Goal: Obtain resource: Download file/media

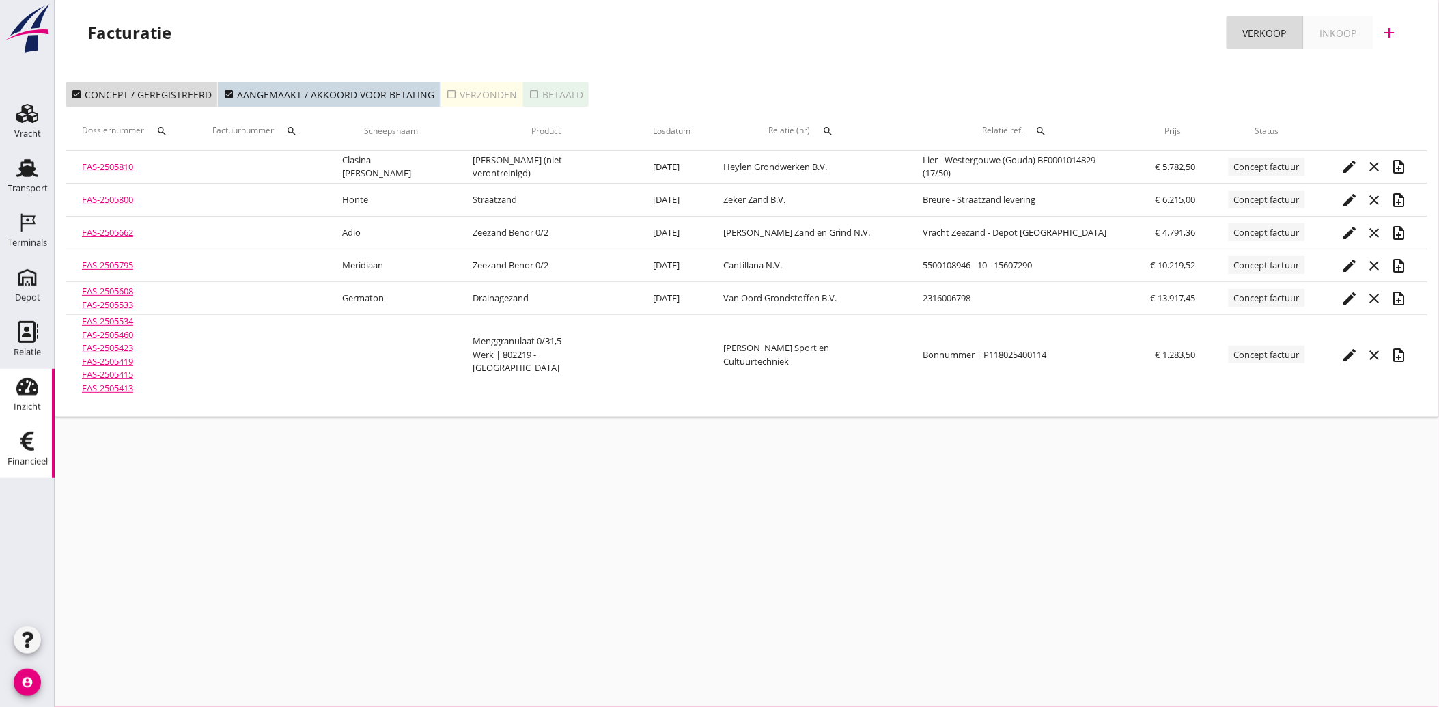
click at [20, 401] on div "Inzicht" at bounding box center [27, 406] width 27 height 19
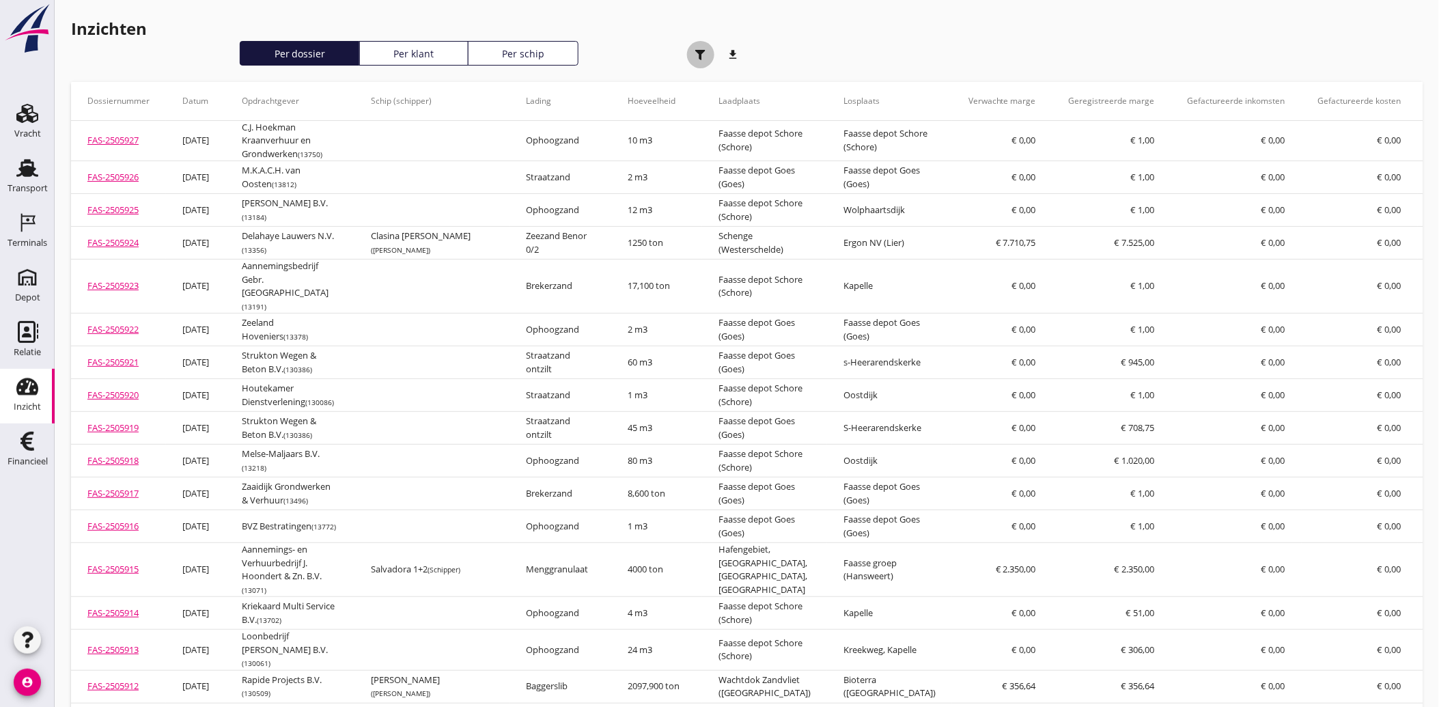
click at [699, 50] on use "button" at bounding box center [700, 55] width 10 height 10
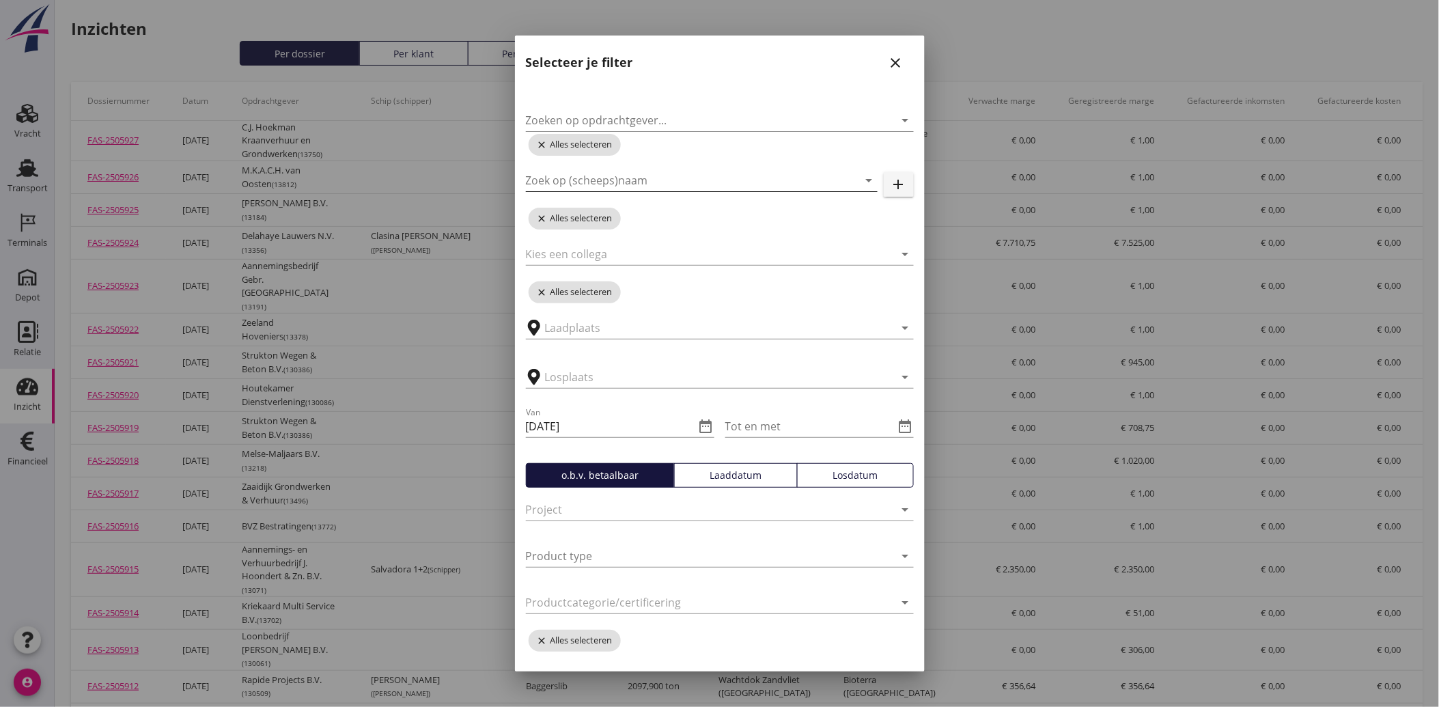
click at [625, 176] on input "Zoek op (scheeps)naam" at bounding box center [682, 180] width 313 height 22
type input "stuivezan"
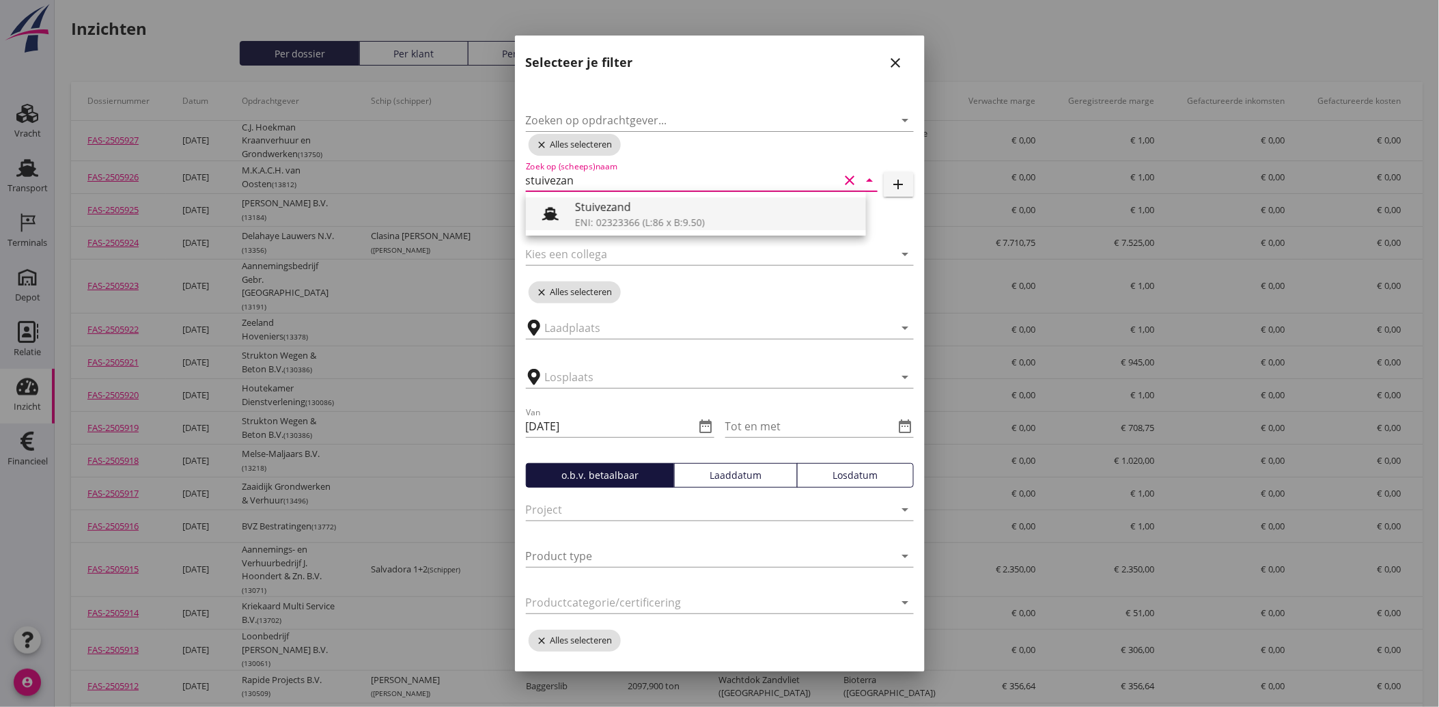
click at [605, 209] on div "Stuivezand" at bounding box center [715, 207] width 280 height 16
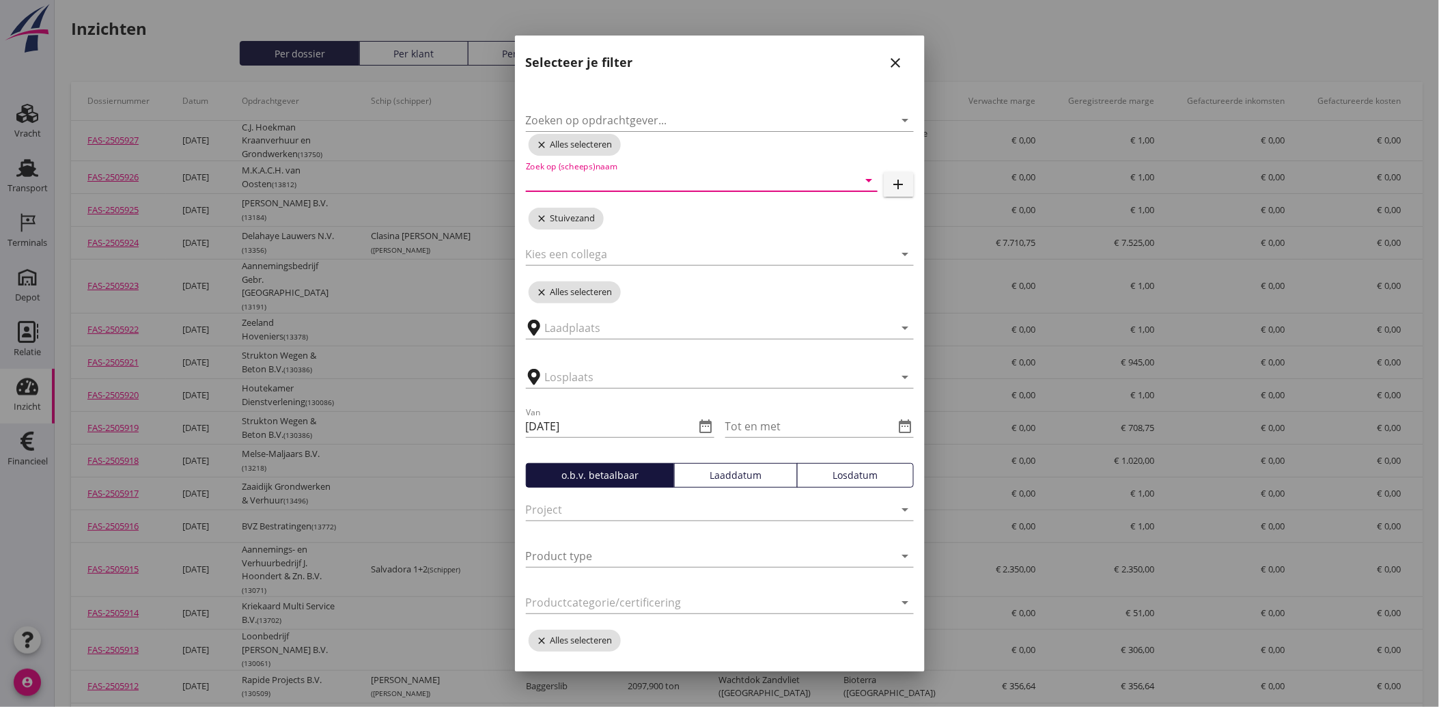
scroll to position [152, 0]
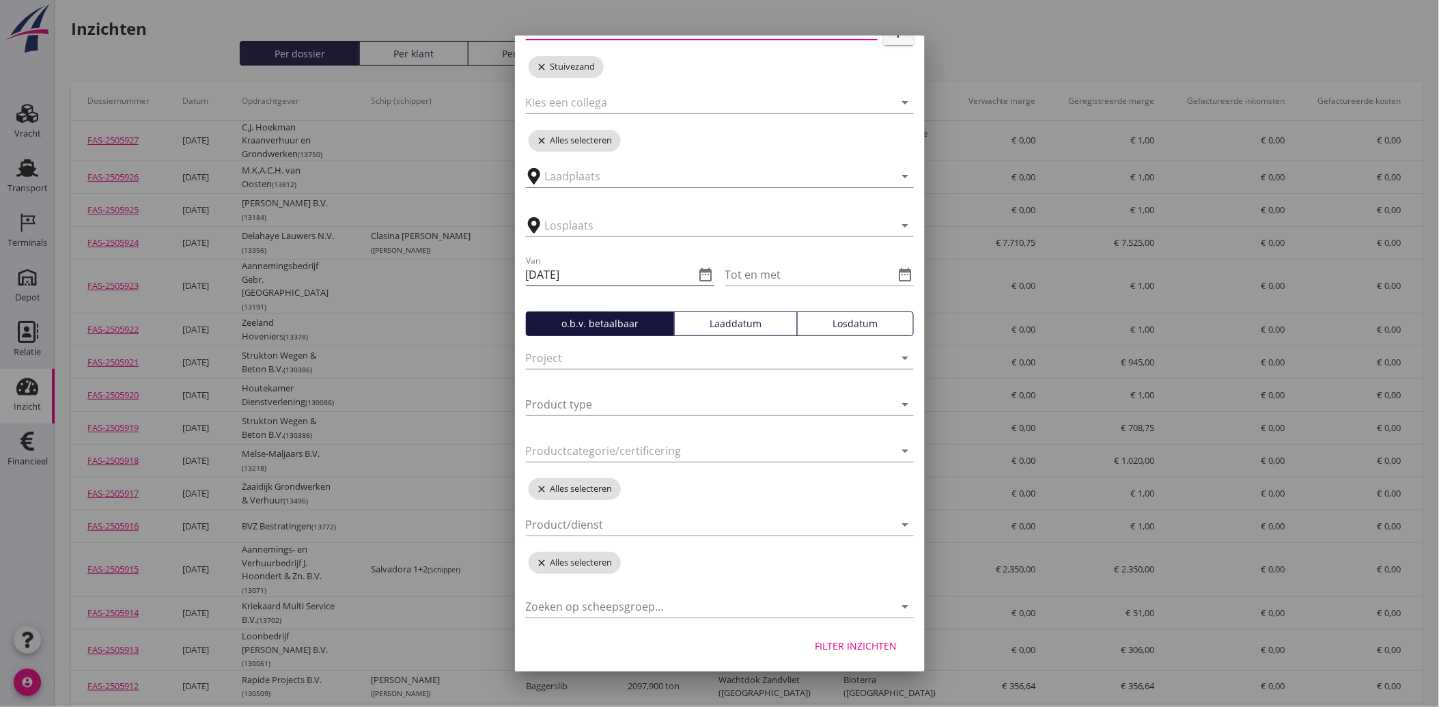
click at [704, 272] on icon "date_range" at bounding box center [706, 274] width 16 height 16
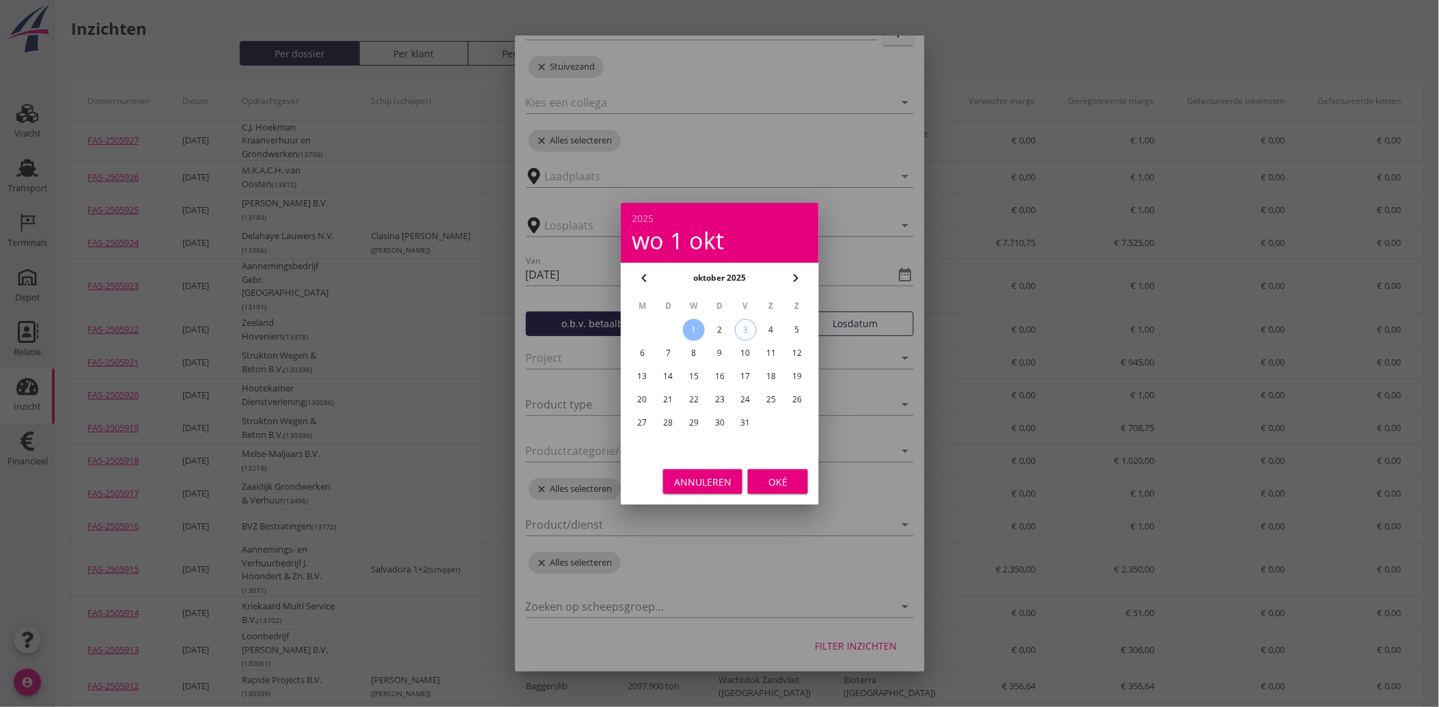
click at [645, 277] on icon "chevron_left" at bounding box center [644, 278] width 16 height 16
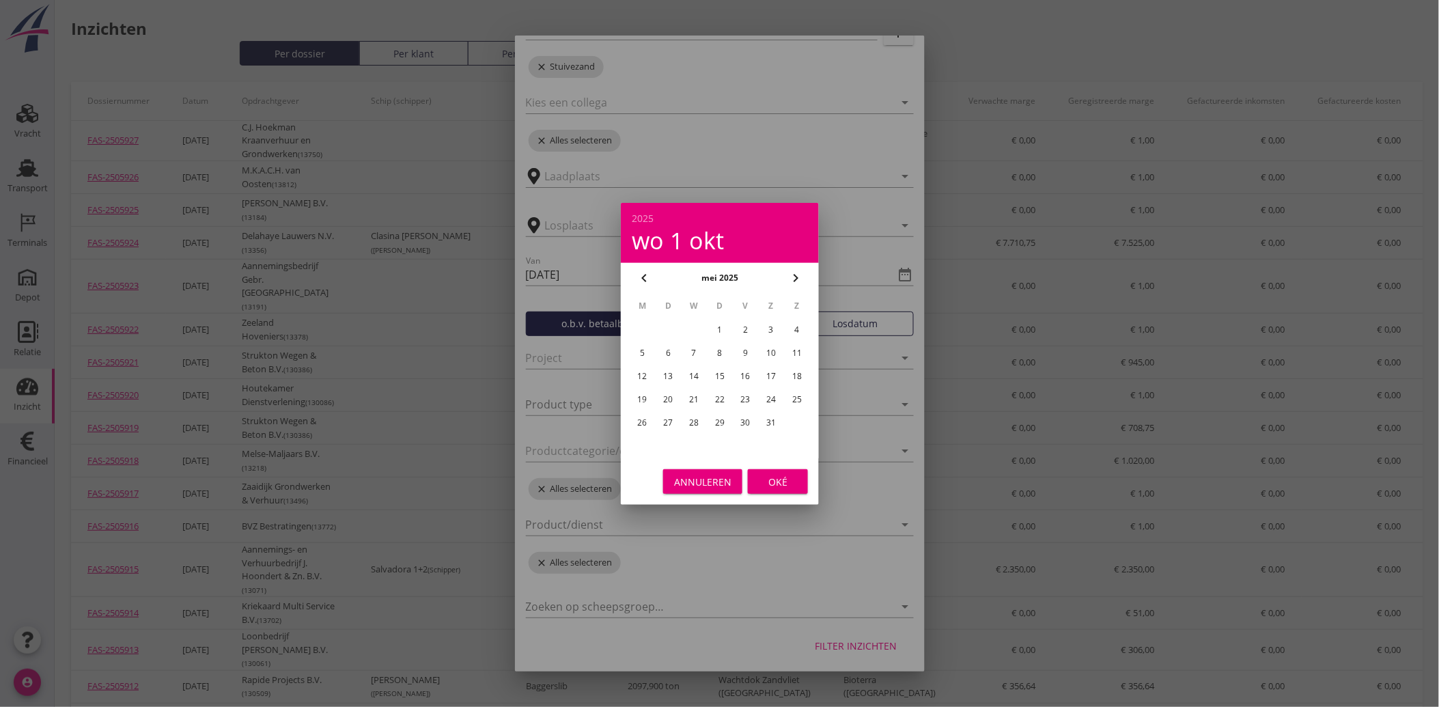
click at [645, 277] on icon "chevron_left" at bounding box center [644, 278] width 16 height 16
click at [647, 278] on icon "chevron_left" at bounding box center [644, 278] width 16 height 16
click at [696, 328] on div "1" at bounding box center [694, 330] width 22 height 22
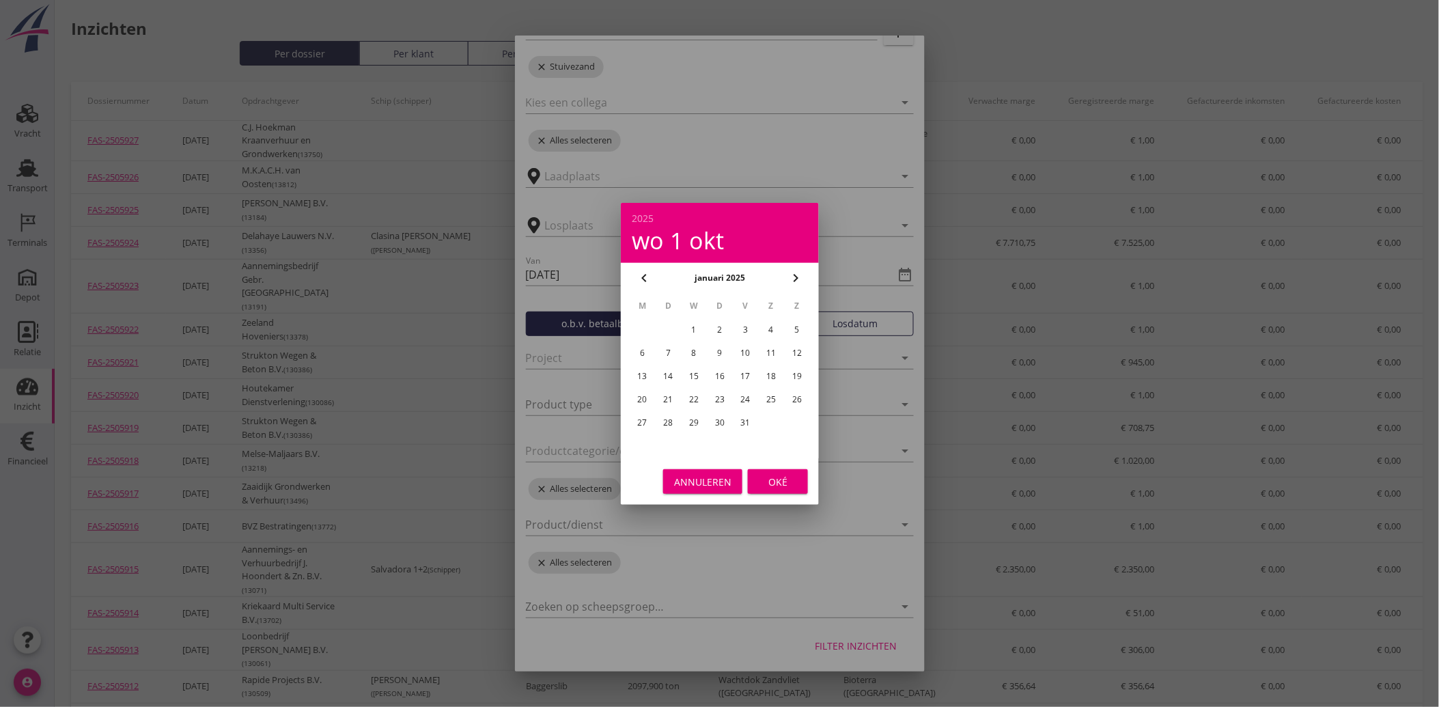
type input "[DATE]"
click at [774, 481] on div "Oké" at bounding box center [778, 481] width 38 height 14
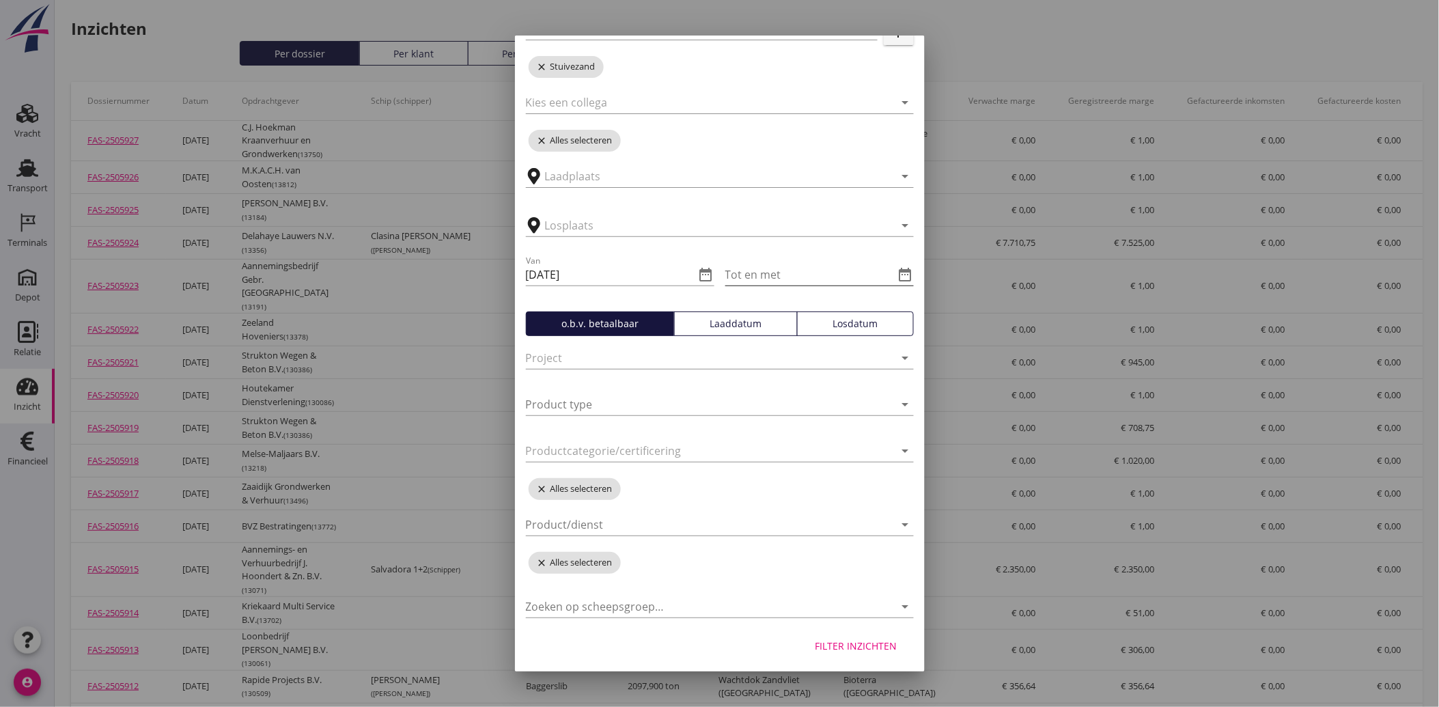
click at [898, 274] on icon "date_range" at bounding box center [905, 274] width 16 height 16
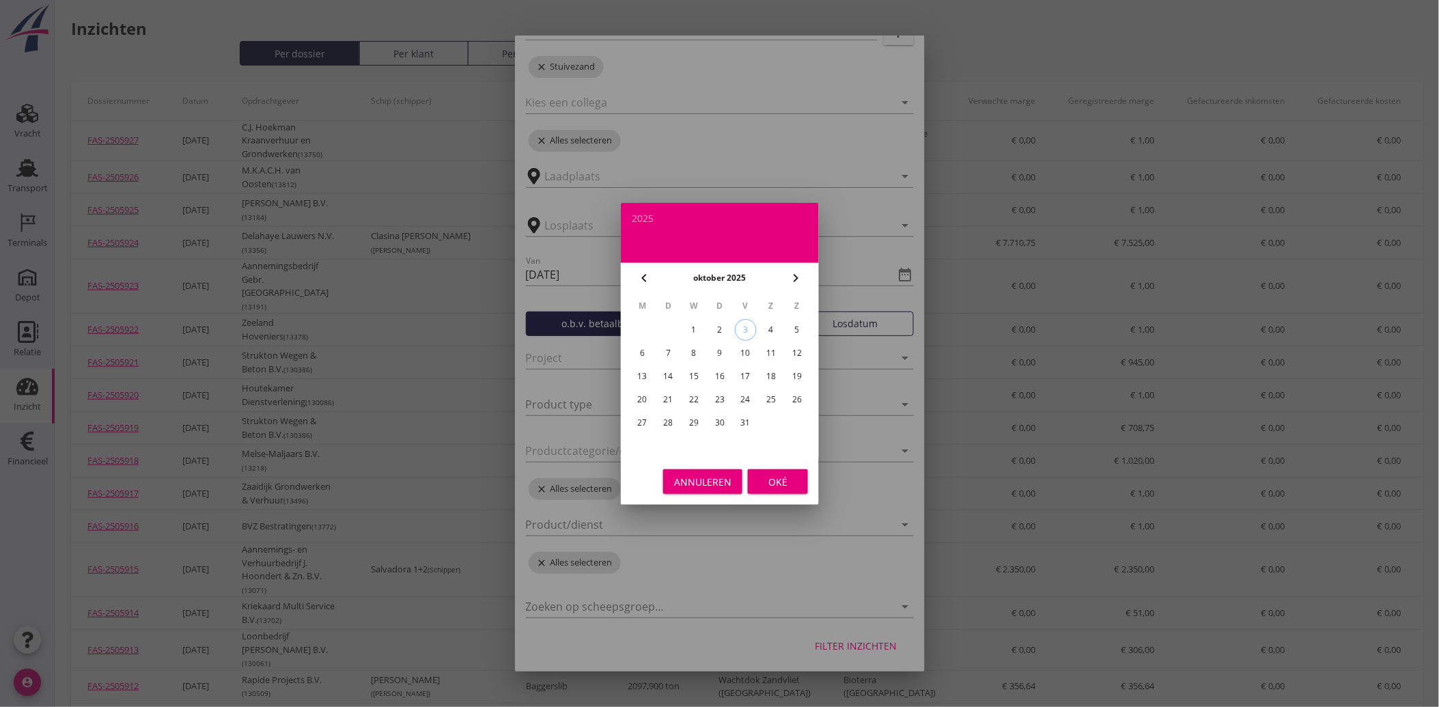
click at [700, 322] on div "1" at bounding box center [694, 330] width 22 height 22
click at [643, 275] on icon "chevron_left" at bounding box center [644, 278] width 16 height 16
click at [673, 415] on div "30" at bounding box center [668, 423] width 22 height 22
type input "[DATE]"
click at [776, 483] on div "Oké" at bounding box center [778, 481] width 38 height 14
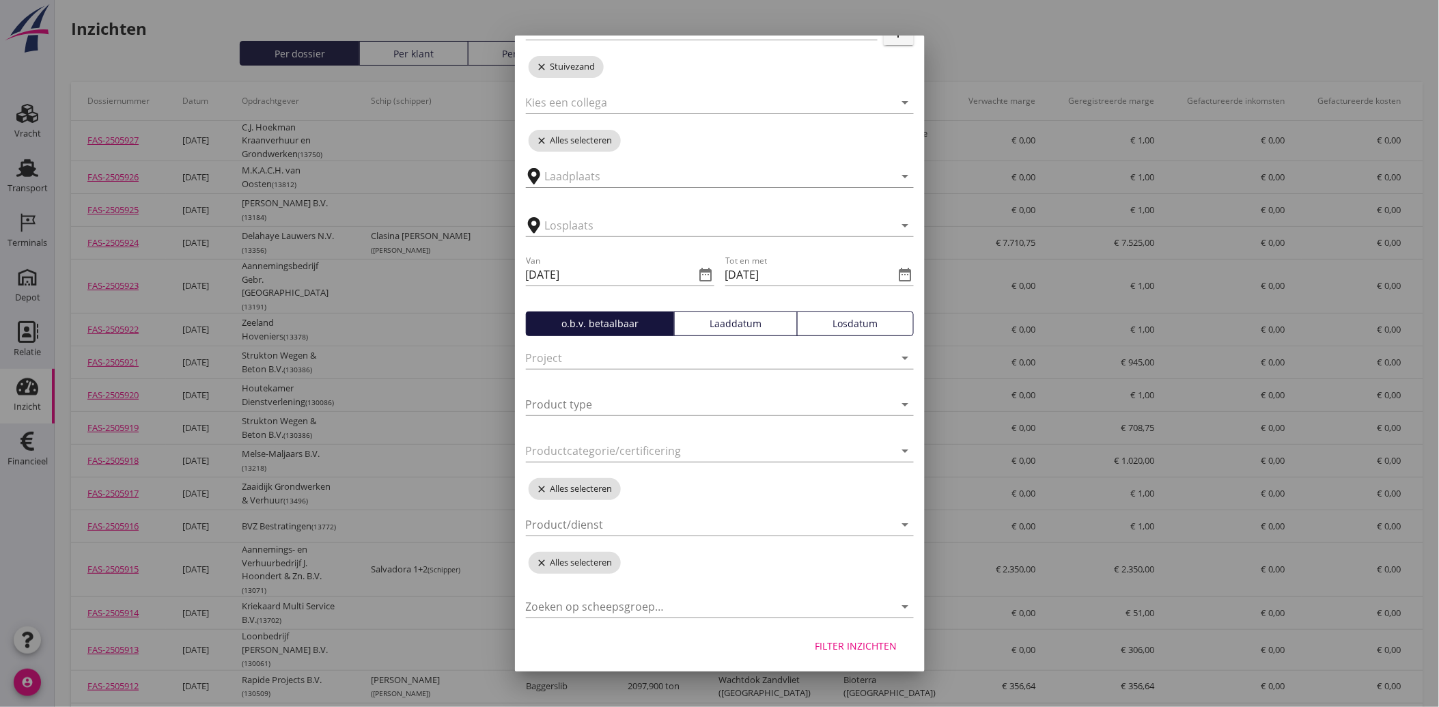
click at [814, 333] on button "Losdatum" at bounding box center [855, 323] width 117 height 25
click at [861, 647] on div "Filter inzichten" at bounding box center [856, 645] width 82 height 14
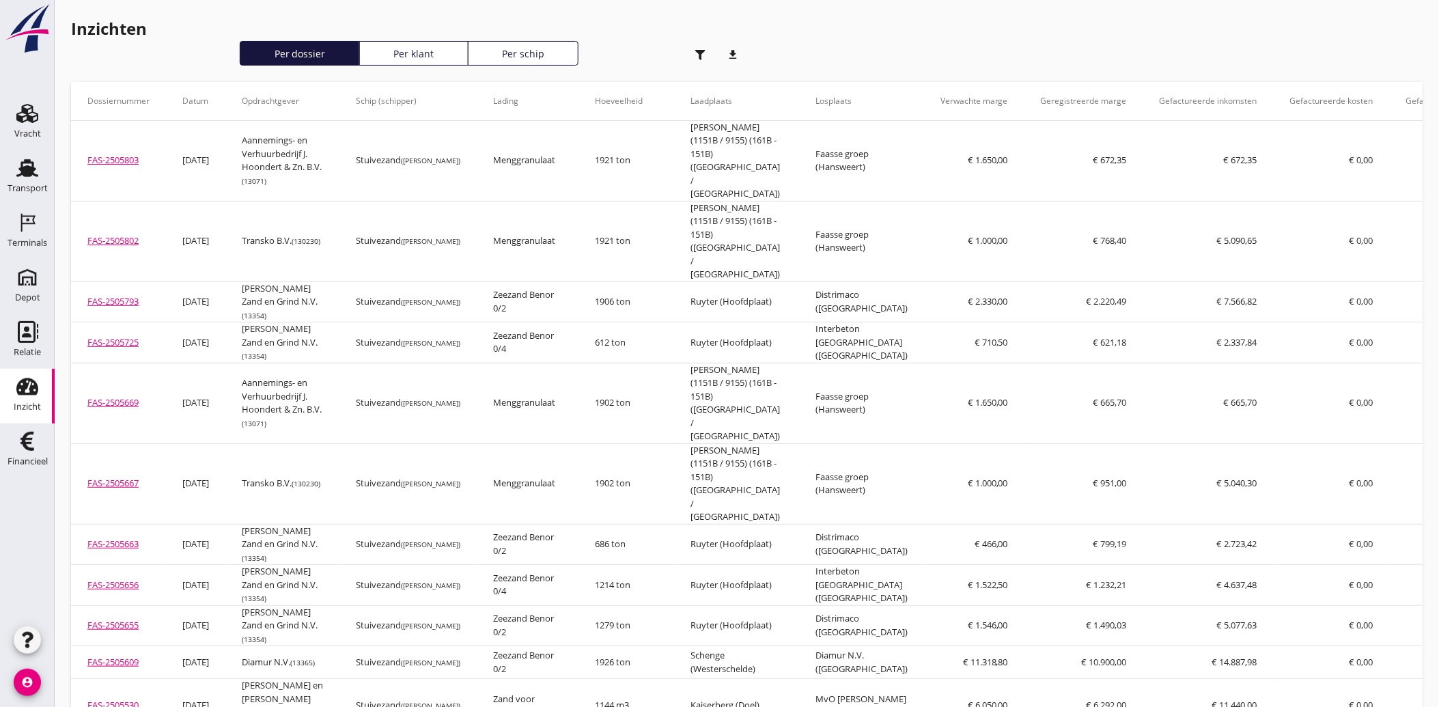
click at [731, 52] on icon "download" at bounding box center [733, 54] width 27 height 27
click at [695, 51] on icon "button" at bounding box center [700, 55] width 10 height 10
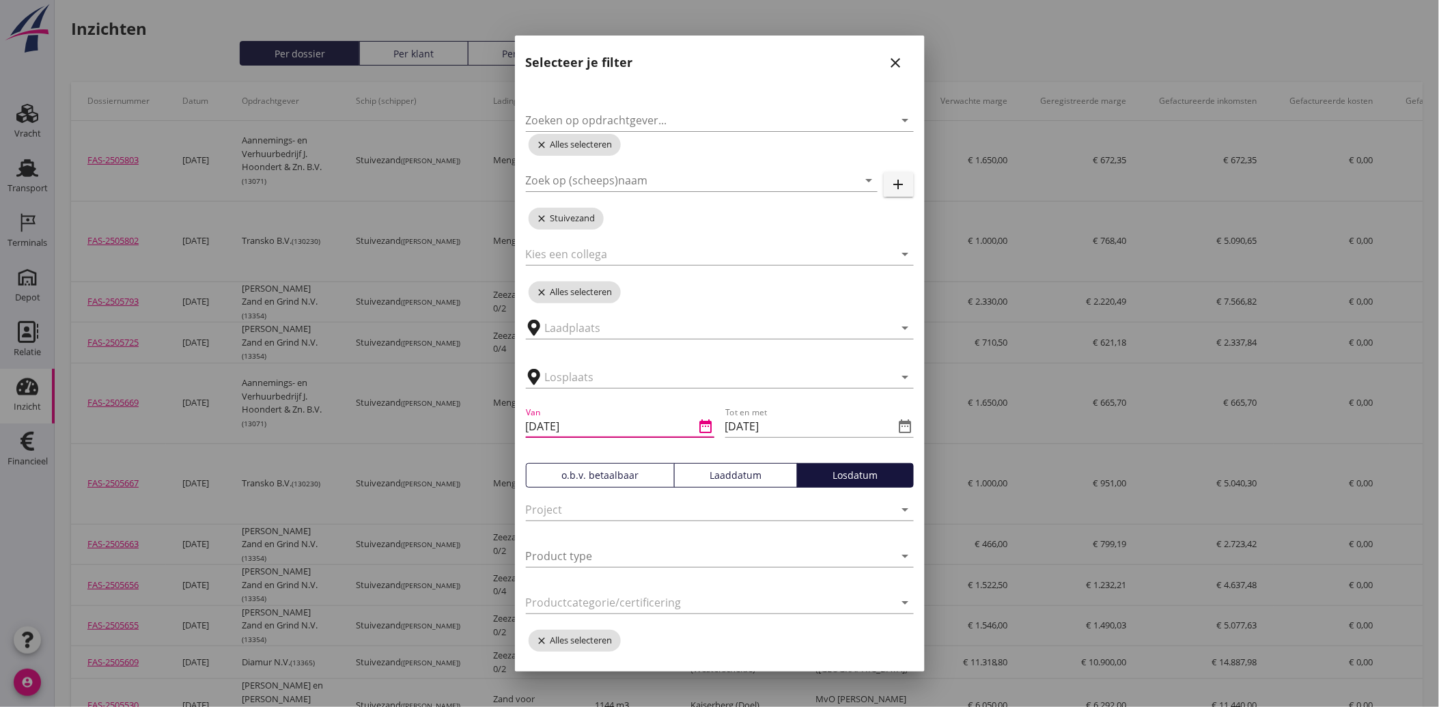
click at [552, 427] on input "[DATE]" at bounding box center [610, 426] width 169 height 22
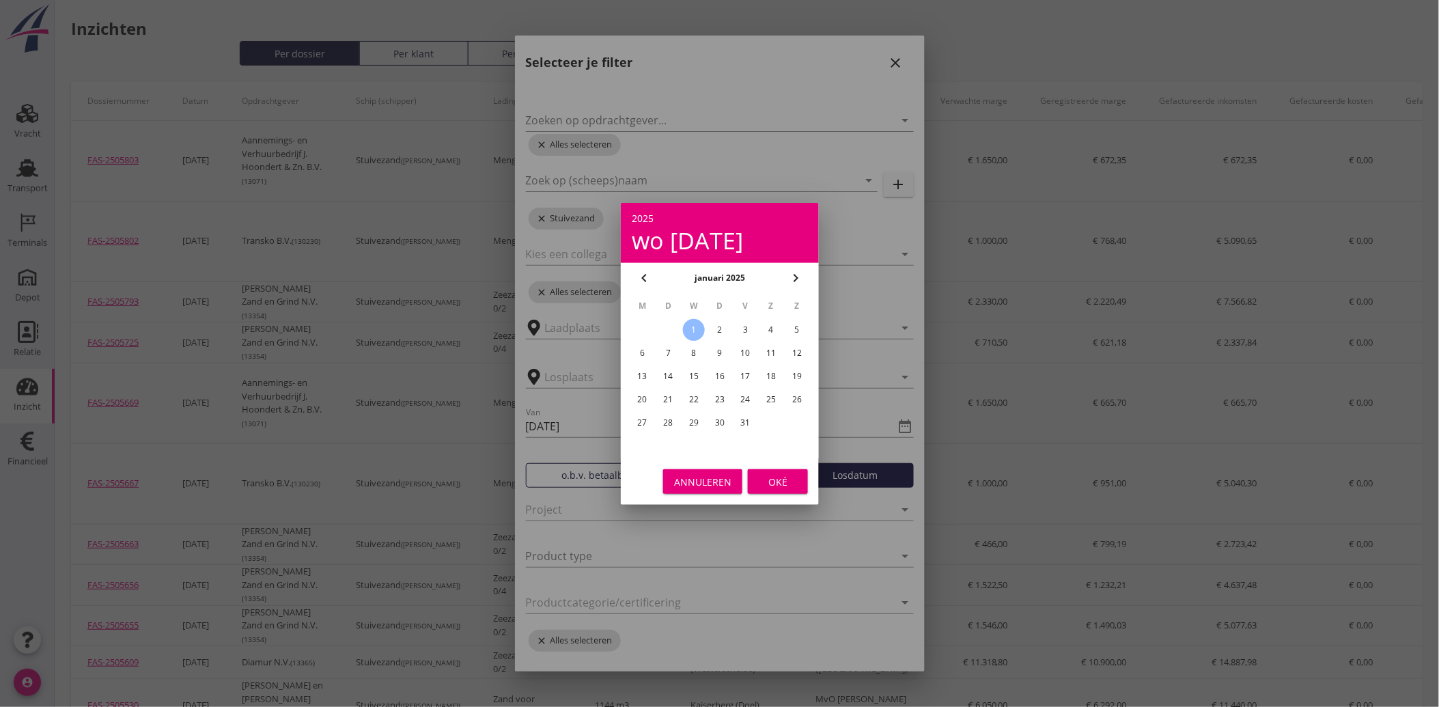
click at [652, 215] on div "2025" at bounding box center [720, 219] width 176 height 10
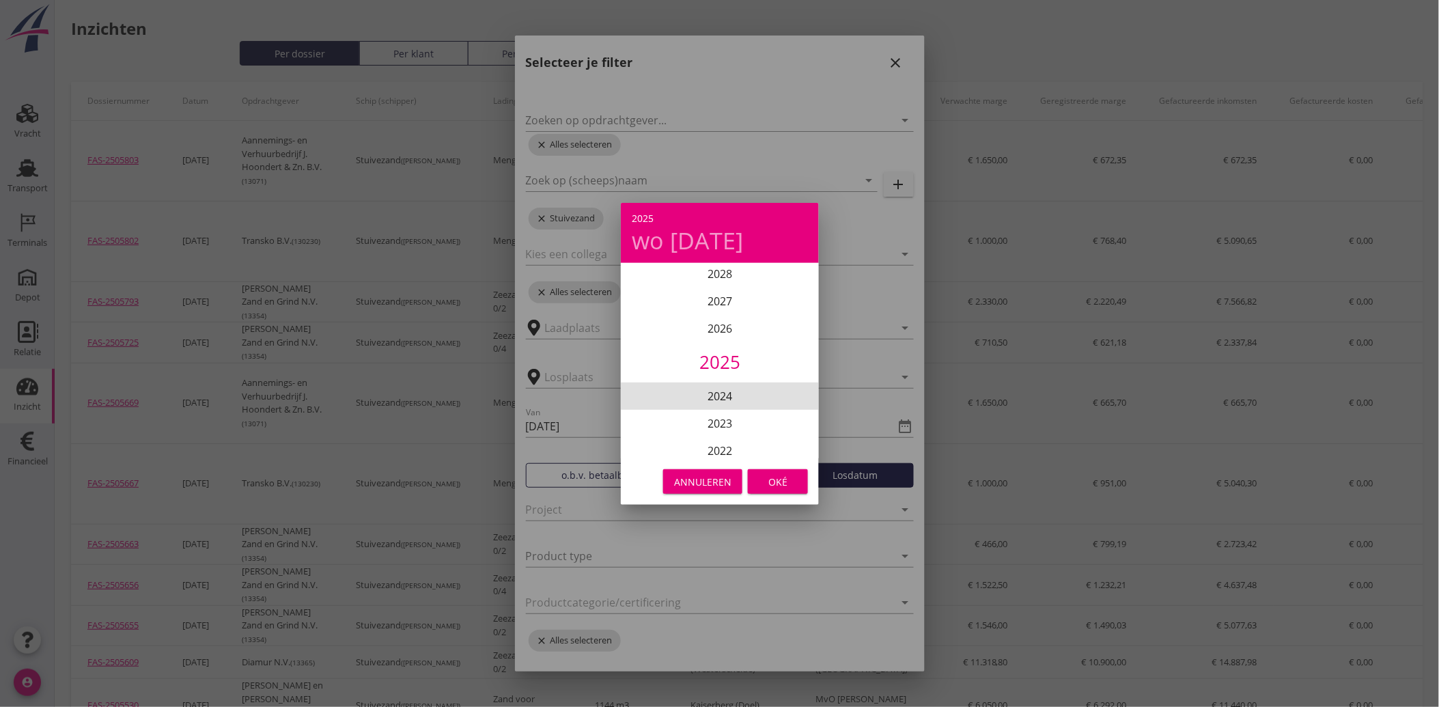
click at [697, 393] on li "2024" at bounding box center [720, 395] width 198 height 27
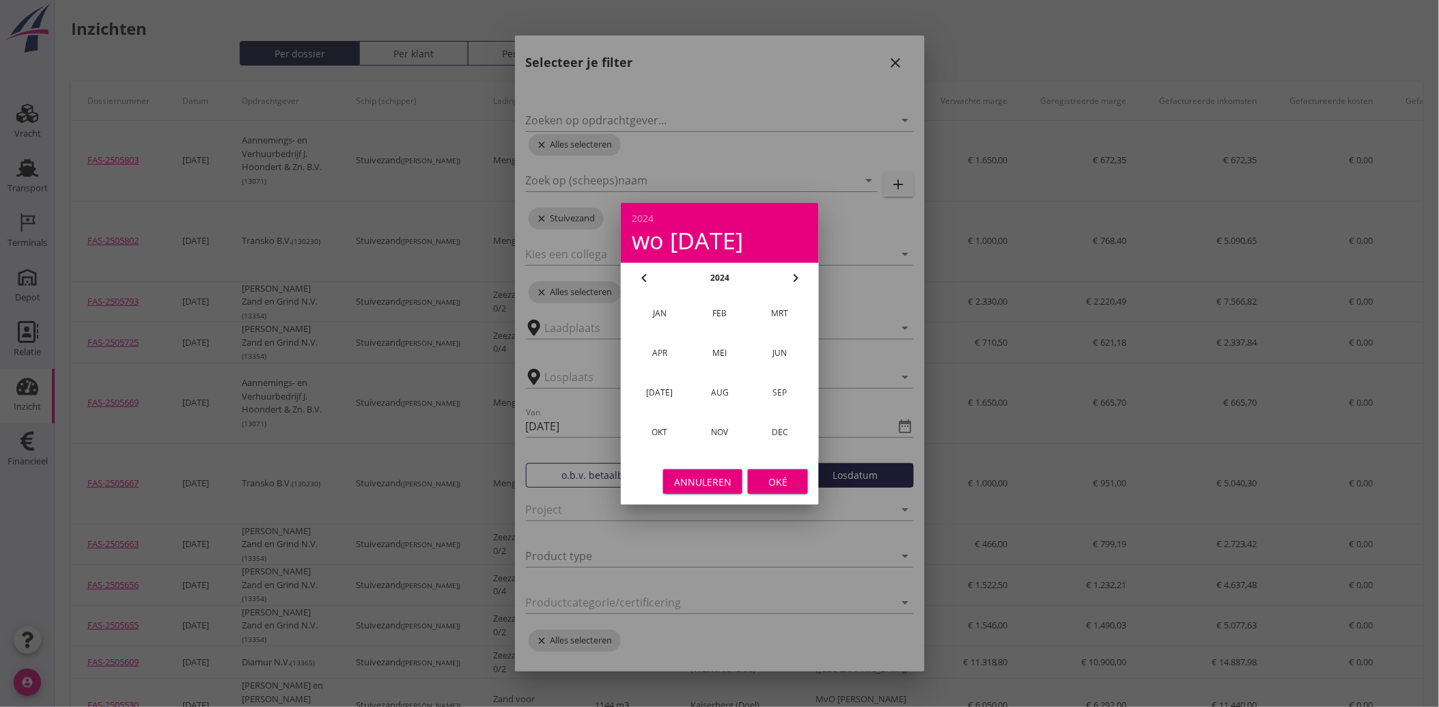
click at [661, 308] on div "jan" at bounding box center [659, 313] width 37 height 12
click at [643, 330] on div "1" at bounding box center [642, 330] width 22 height 22
type input "[DATE]"
click at [777, 485] on div "Oké" at bounding box center [778, 481] width 38 height 14
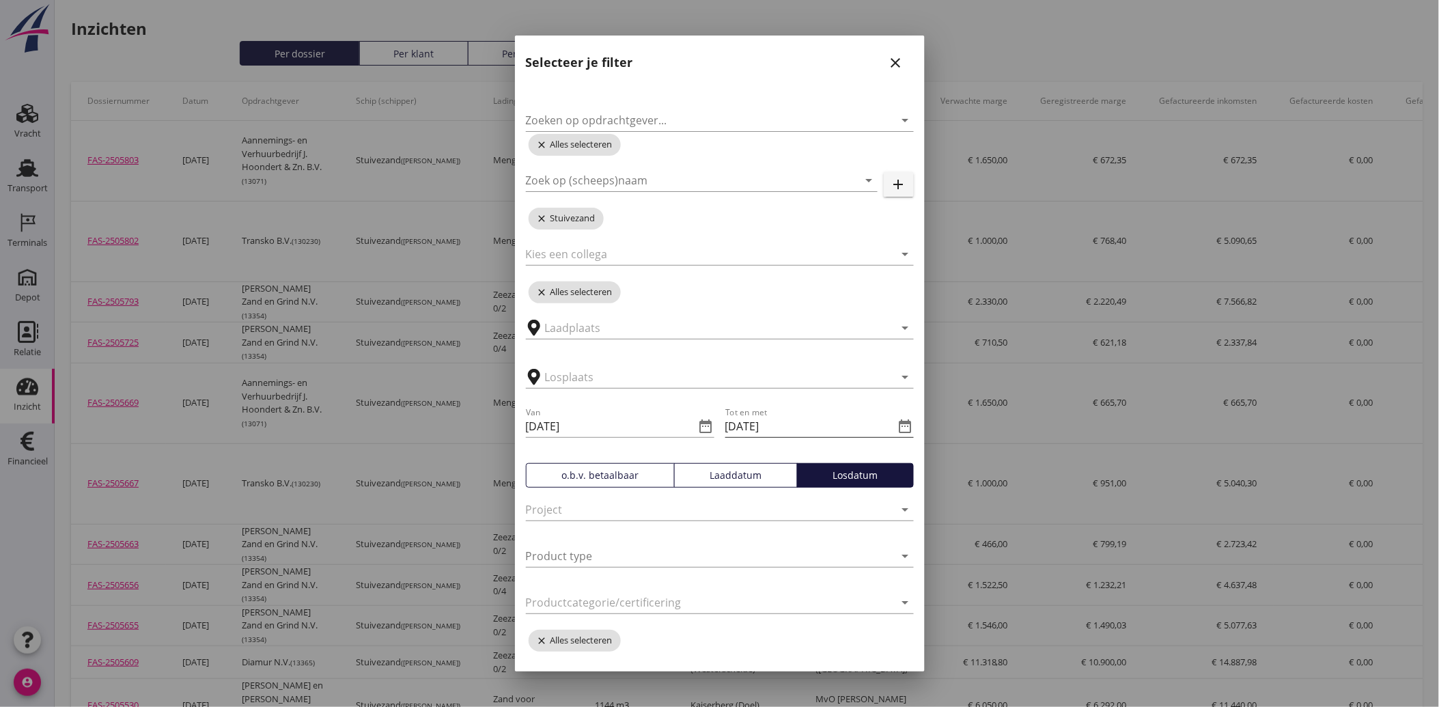
click at [897, 418] on icon "date_range" at bounding box center [905, 426] width 16 height 16
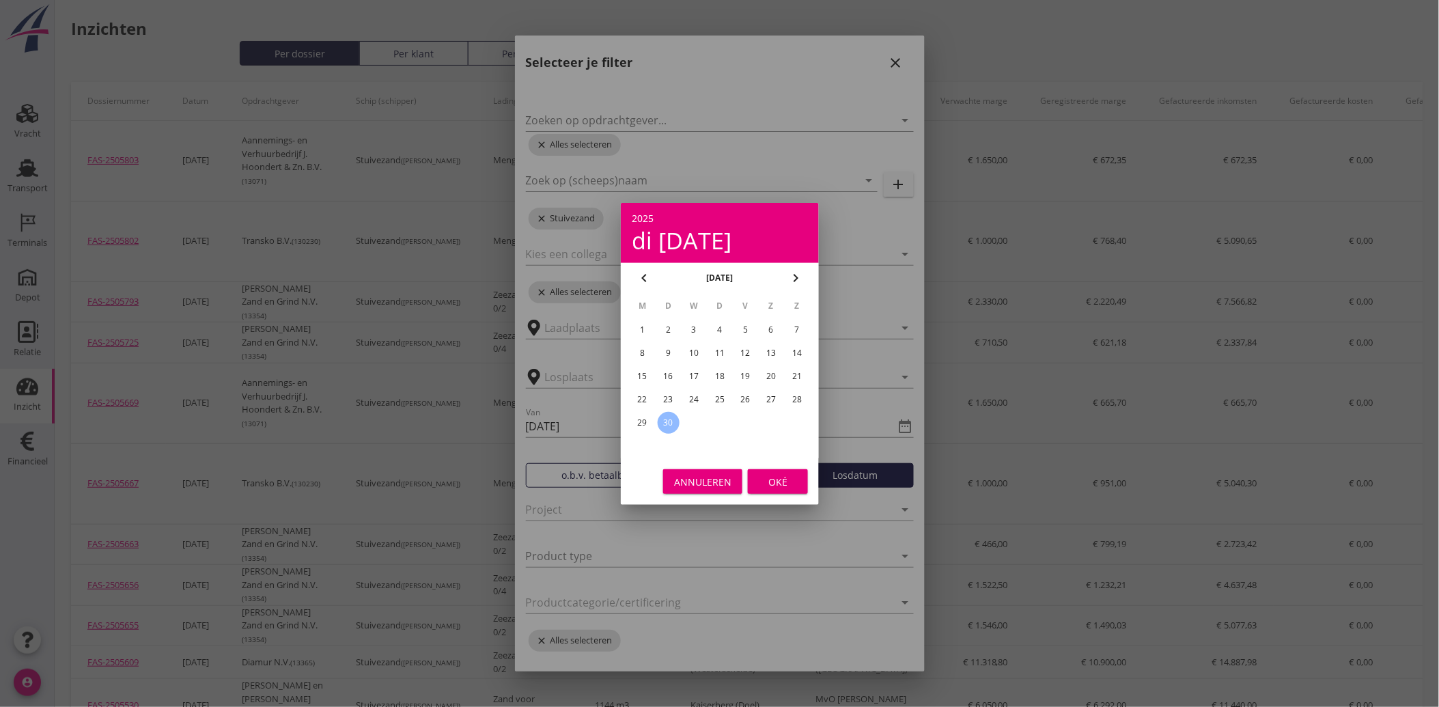
click at [640, 214] on div "2025" at bounding box center [720, 219] width 176 height 10
click at [706, 384] on li "2024" at bounding box center [720, 395] width 198 height 27
click at [778, 386] on div "sep" at bounding box center [779, 392] width 37 height 12
click at [646, 440] on div "30" at bounding box center [642, 446] width 22 height 22
type input "[DATE]"
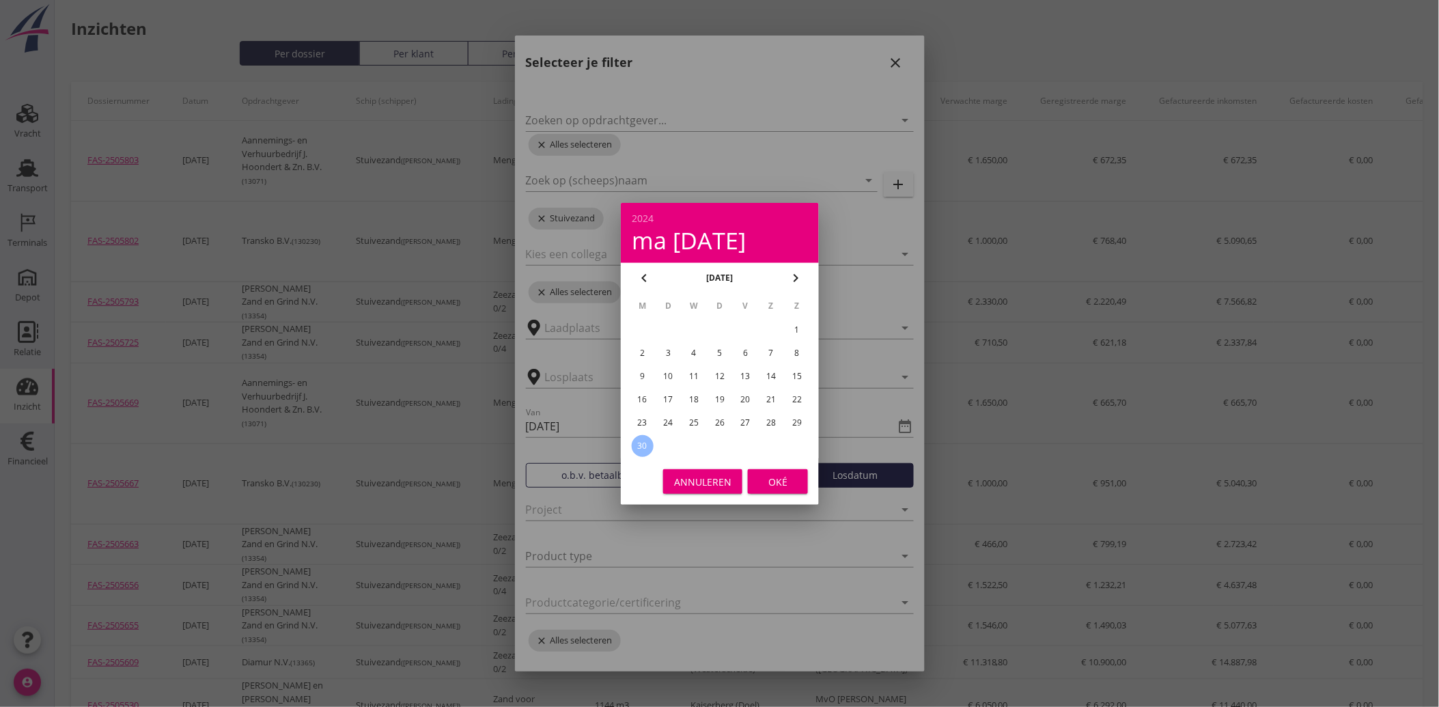
click at [753, 480] on button "Oké" at bounding box center [778, 481] width 60 height 25
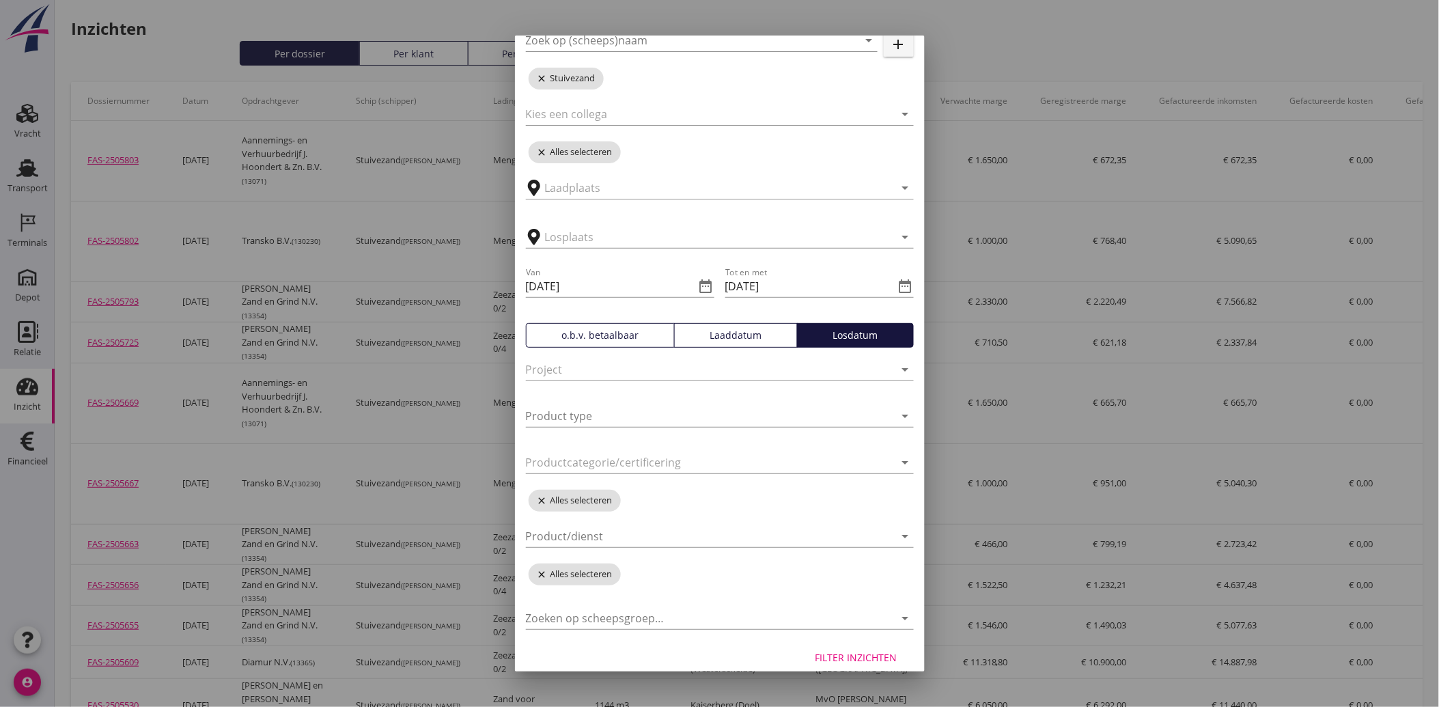
scroll to position [152, 0]
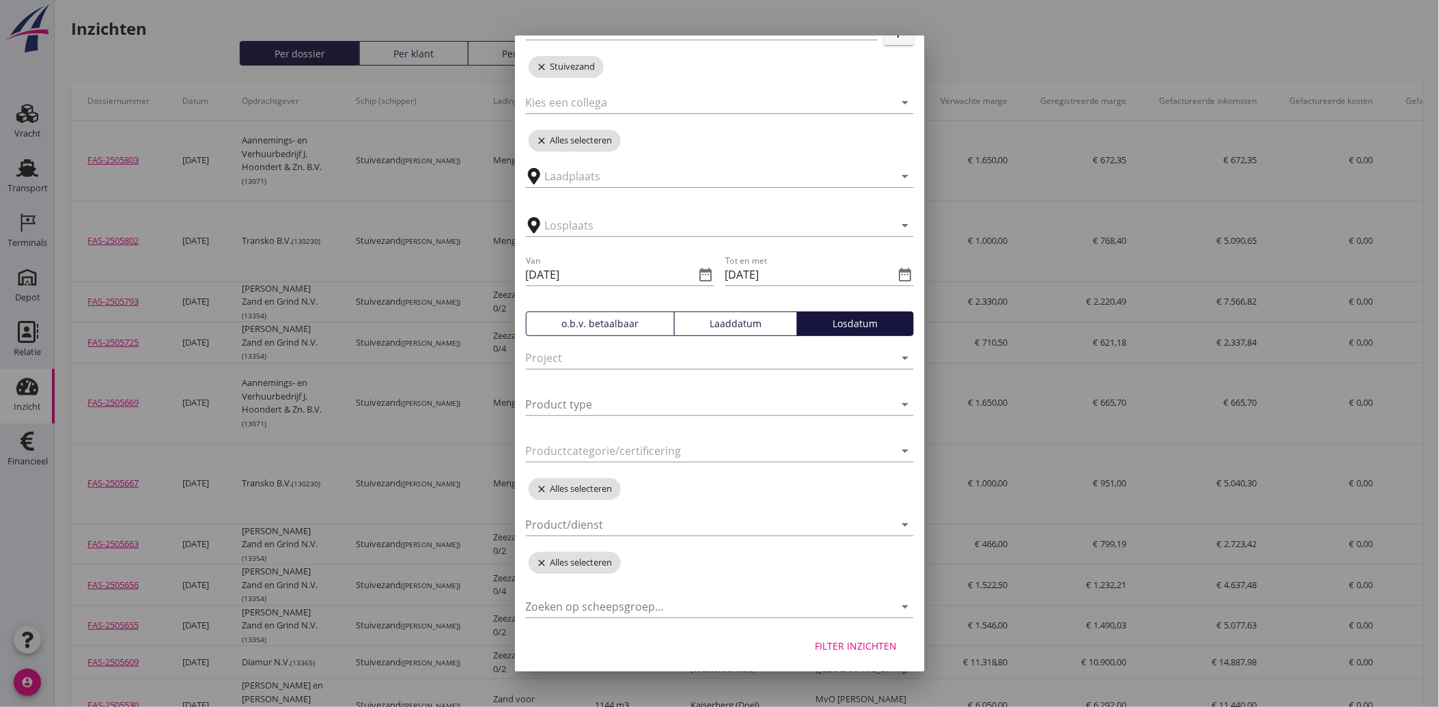
click at [871, 647] on div "Filter inzichten" at bounding box center [856, 645] width 82 height 14
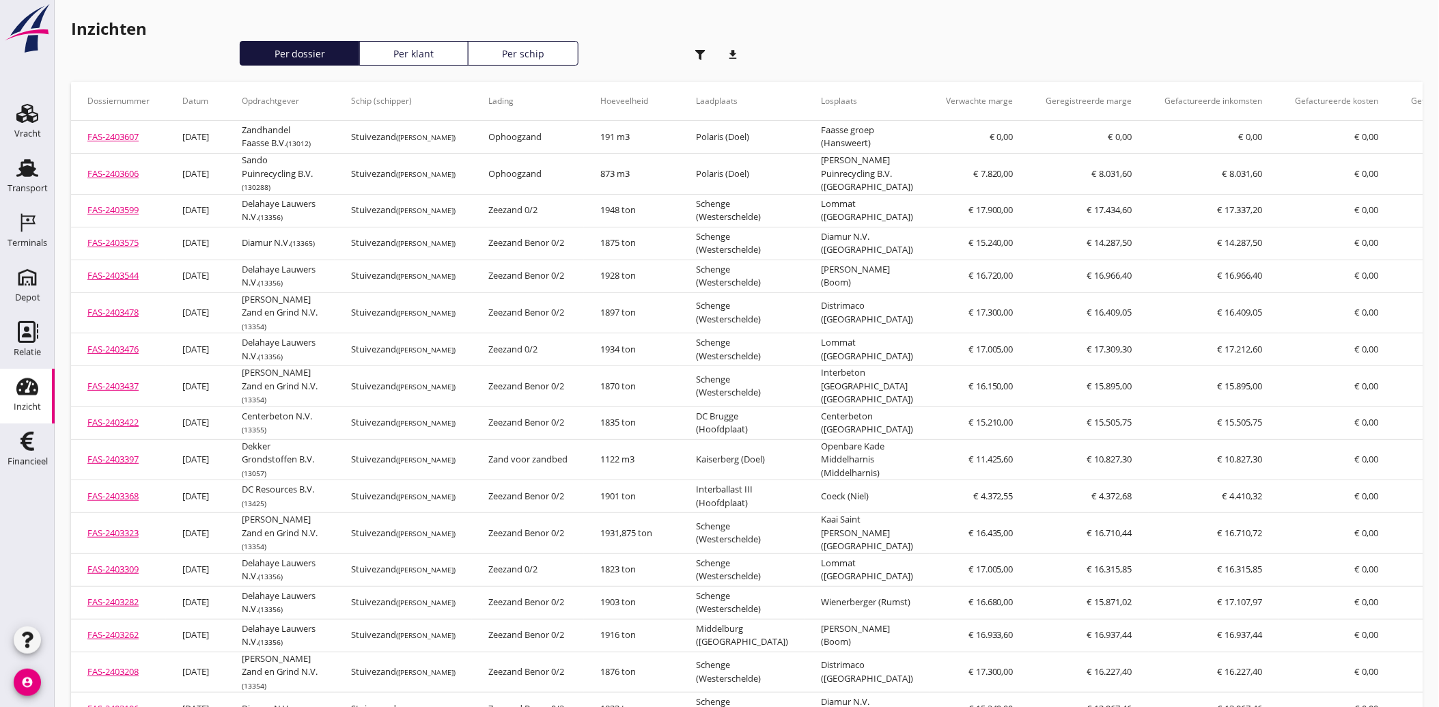
click at [744, 51] on icon "download" at bounding box center [733, 54] width 27 height 27
